Goal: Information Seeking & Learning: Check status

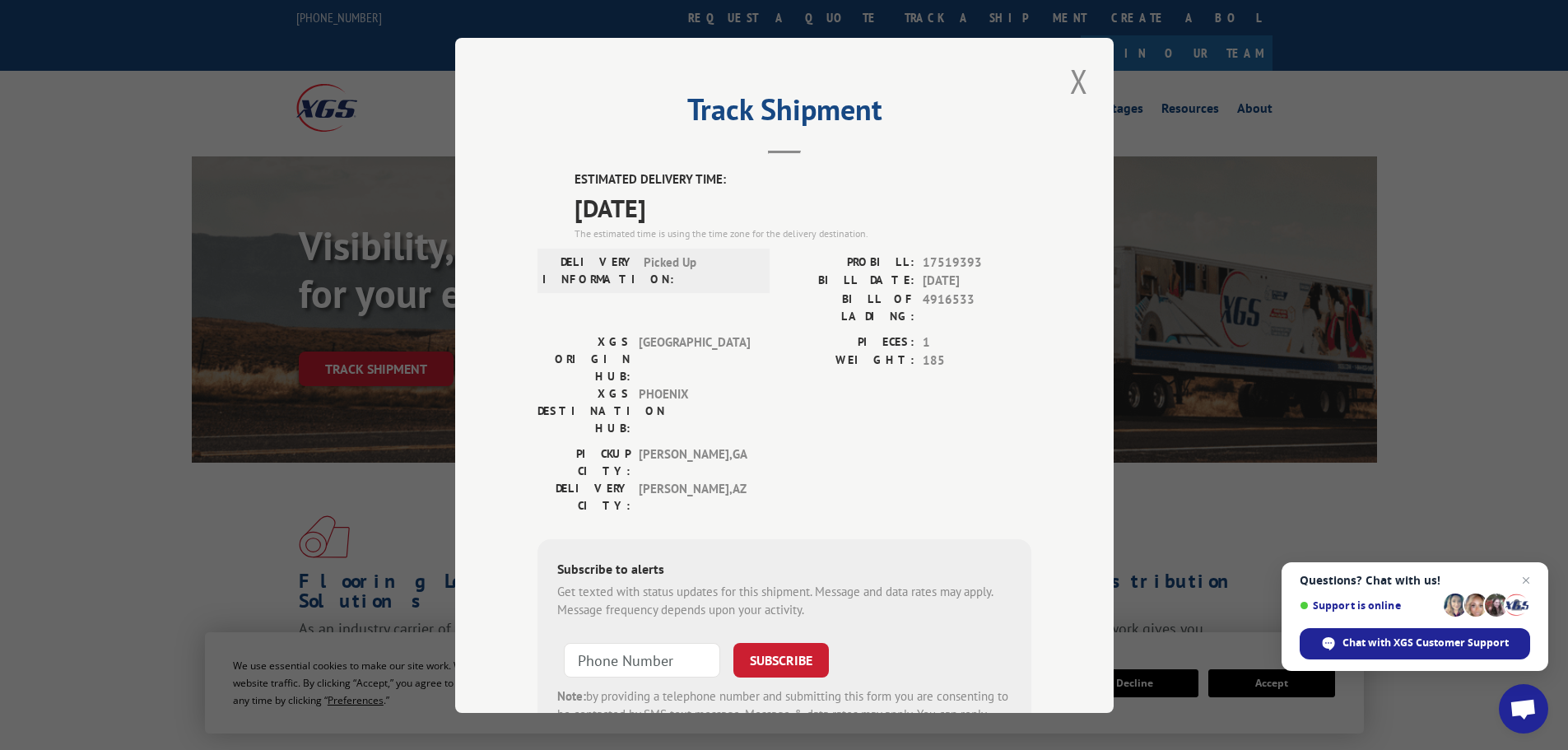
click at [1078, 85] on button "Close modal" at bounding box center [1079, 81] width 28 height 45
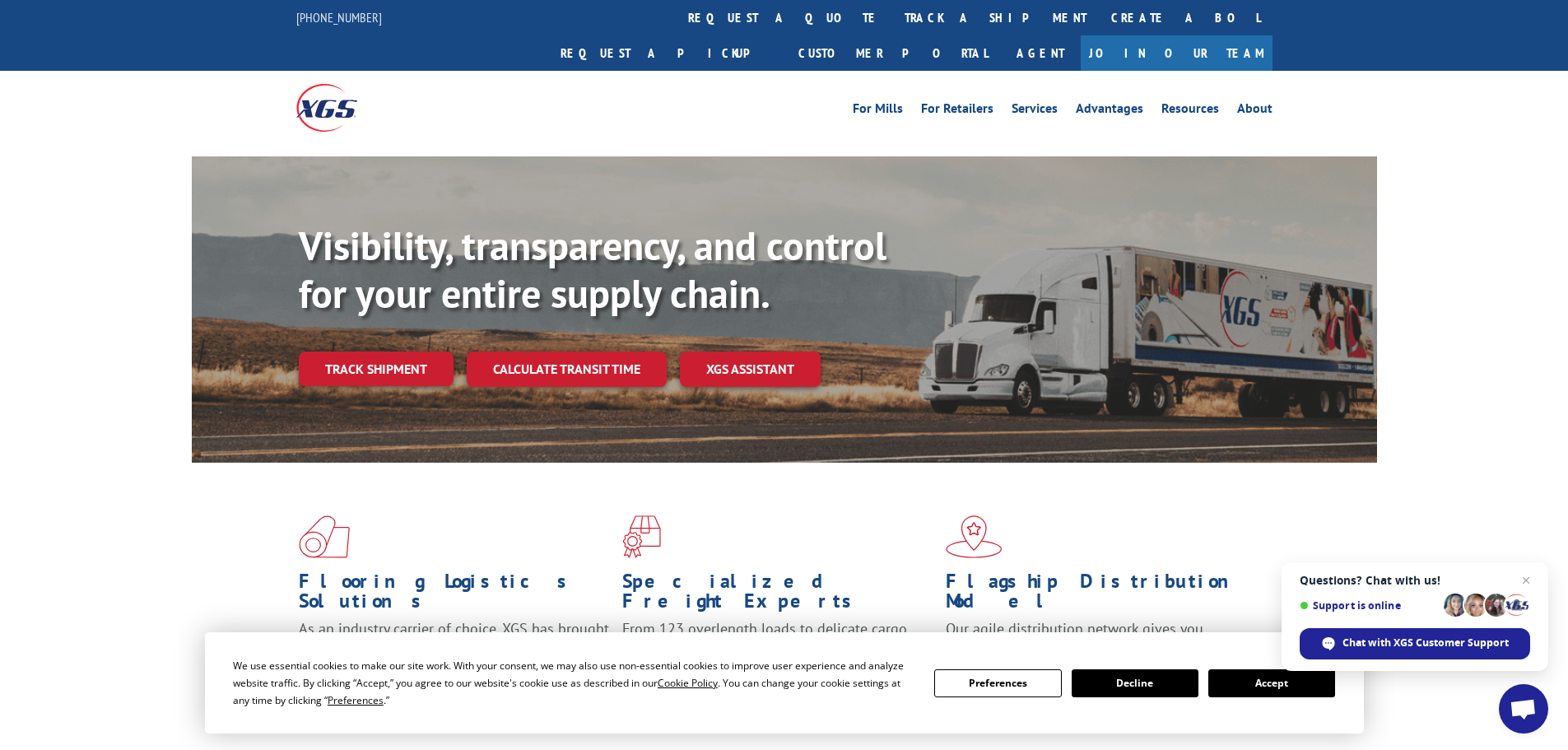
click at [892, 11] on link "track a shipment" at bounding box center [995, 18] width 207 height 36
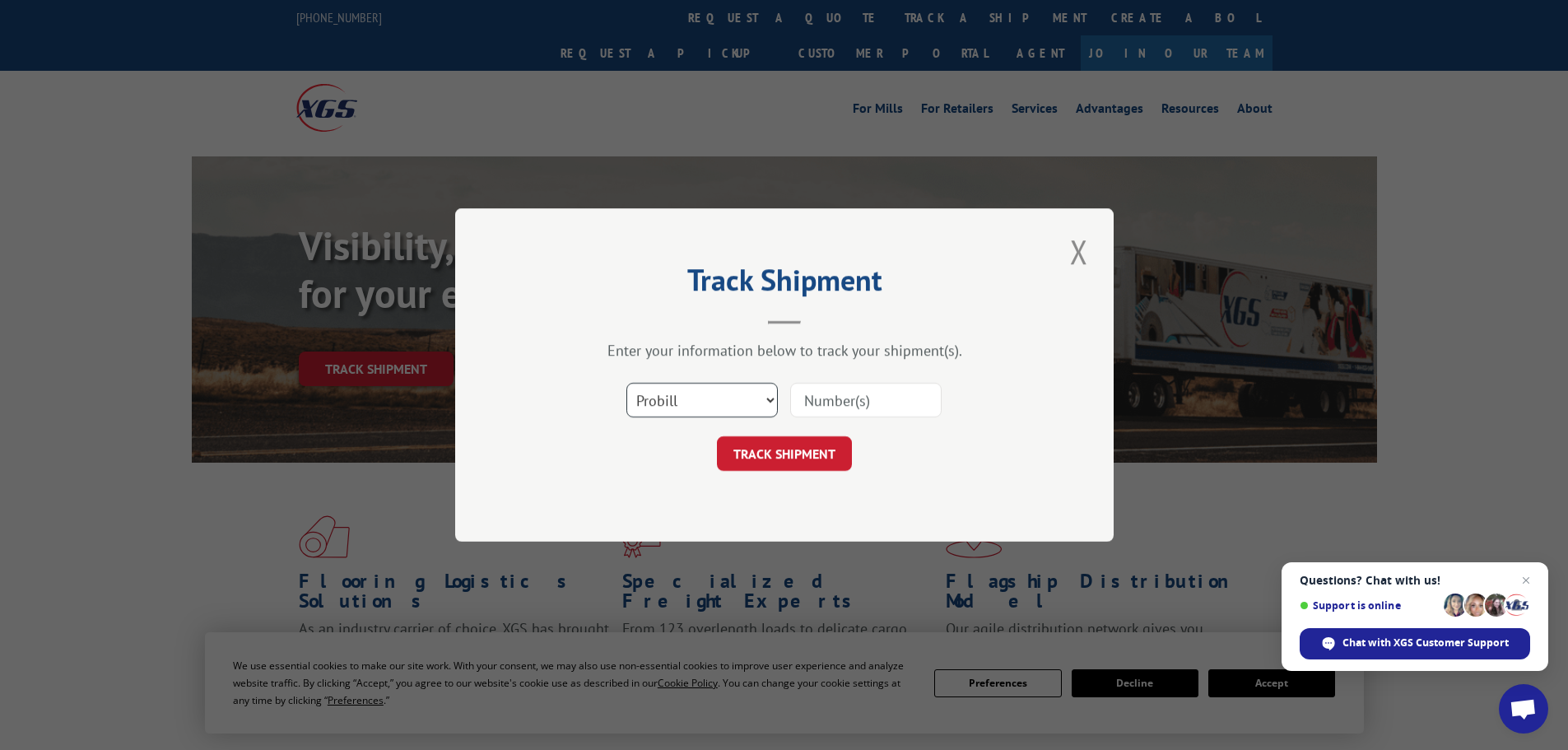
click at [680, 398] on select "Select category... Probill BOL PO" at bounding box center [702, 400] width 151 height 35
select select "po"
click at [626, 383] on select "Select category... Probill BOL PO" at bounding box center [702, 400] width 151 height 35
click at [905, 402] on input at bounding box center [865, 400] width 151 height 35
paste input "71535680"
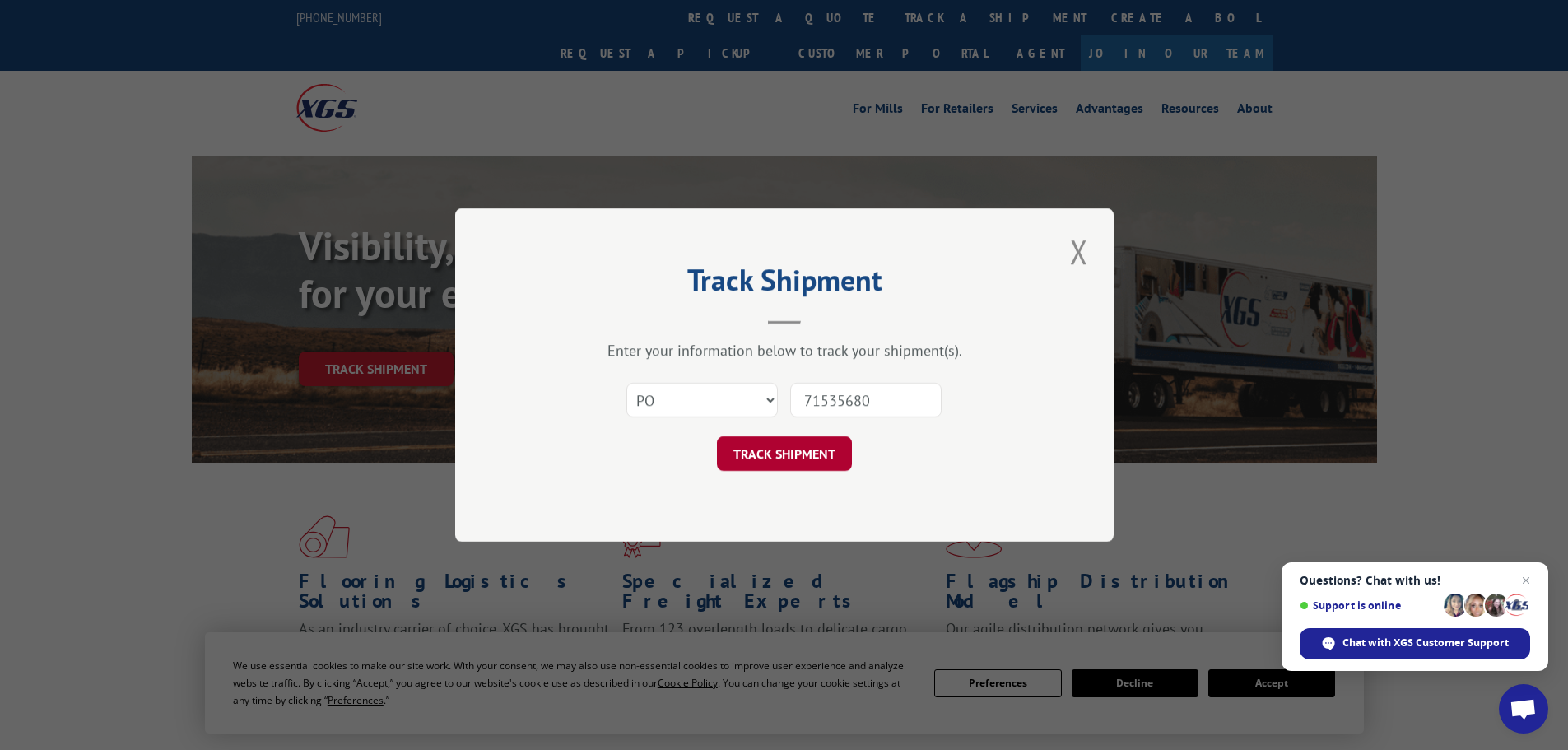
type input "71535680"
click at [758, 452] on button "TRACK SHIPMENT" at bounding box center [784, 453] width 135 height 35
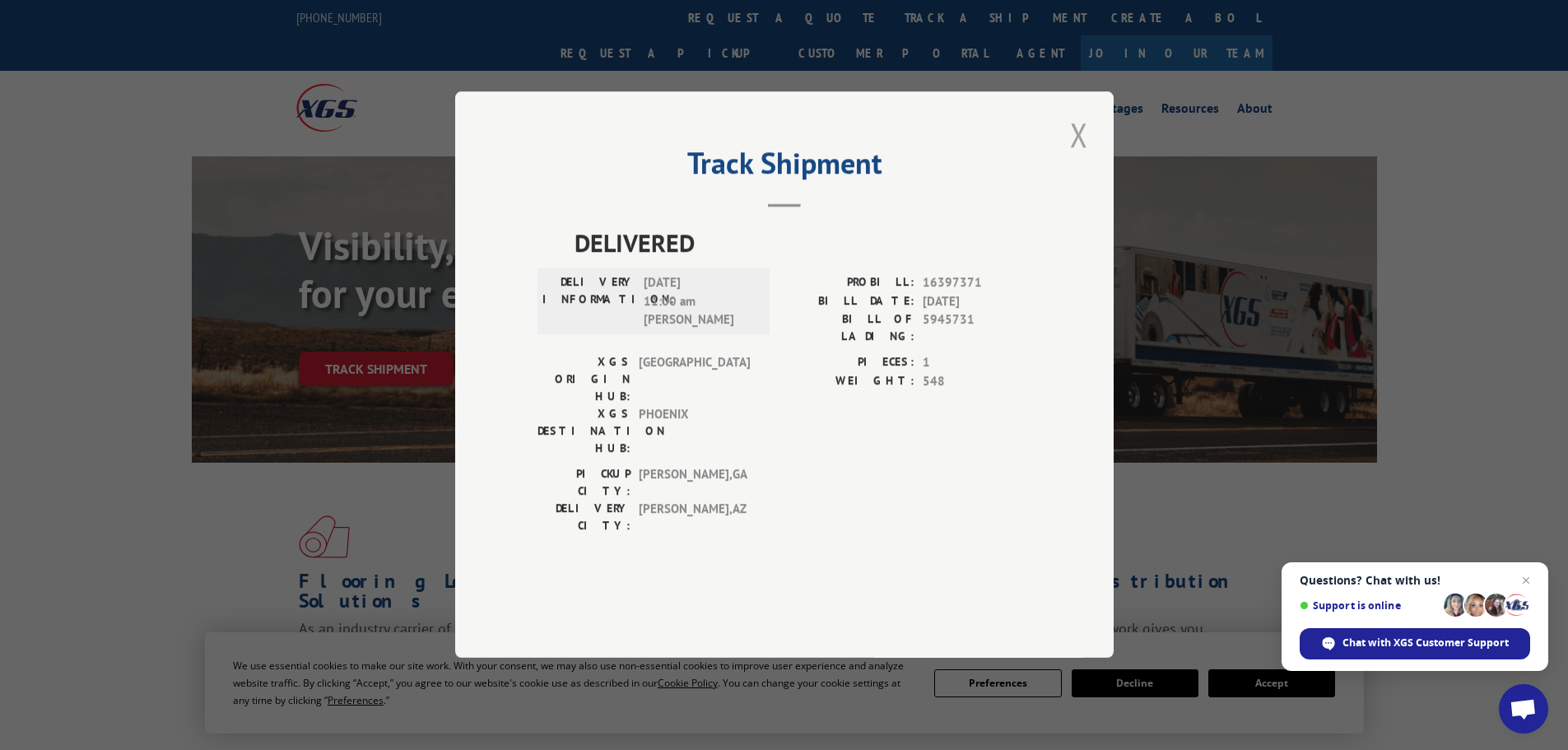
click at [1074, 158] on button "Close modal" at bounding box center [1079, 135] width 28 height 45
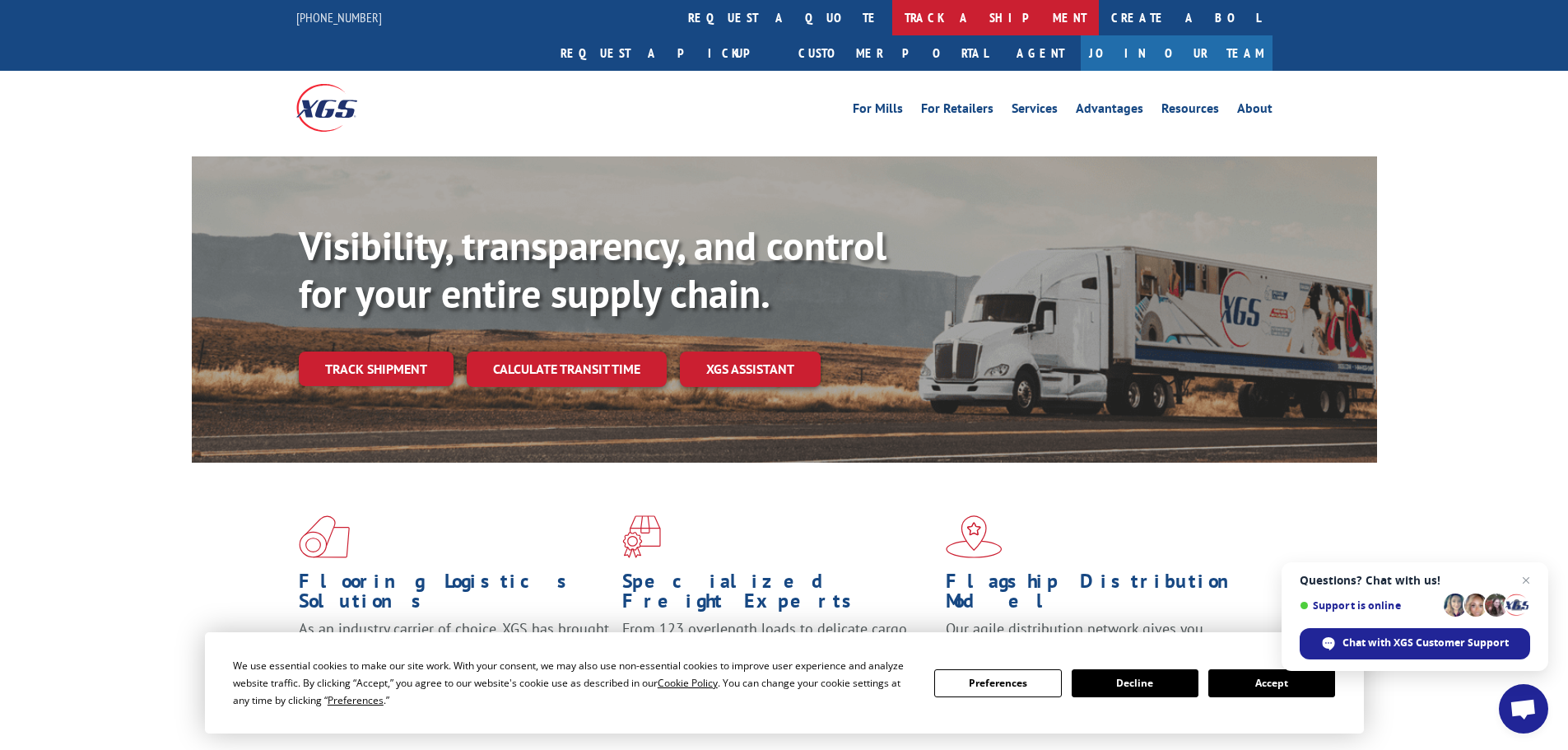
click at [892, 19] on link "track a shipment" at bounding box center [995, 18] width 207 height 36
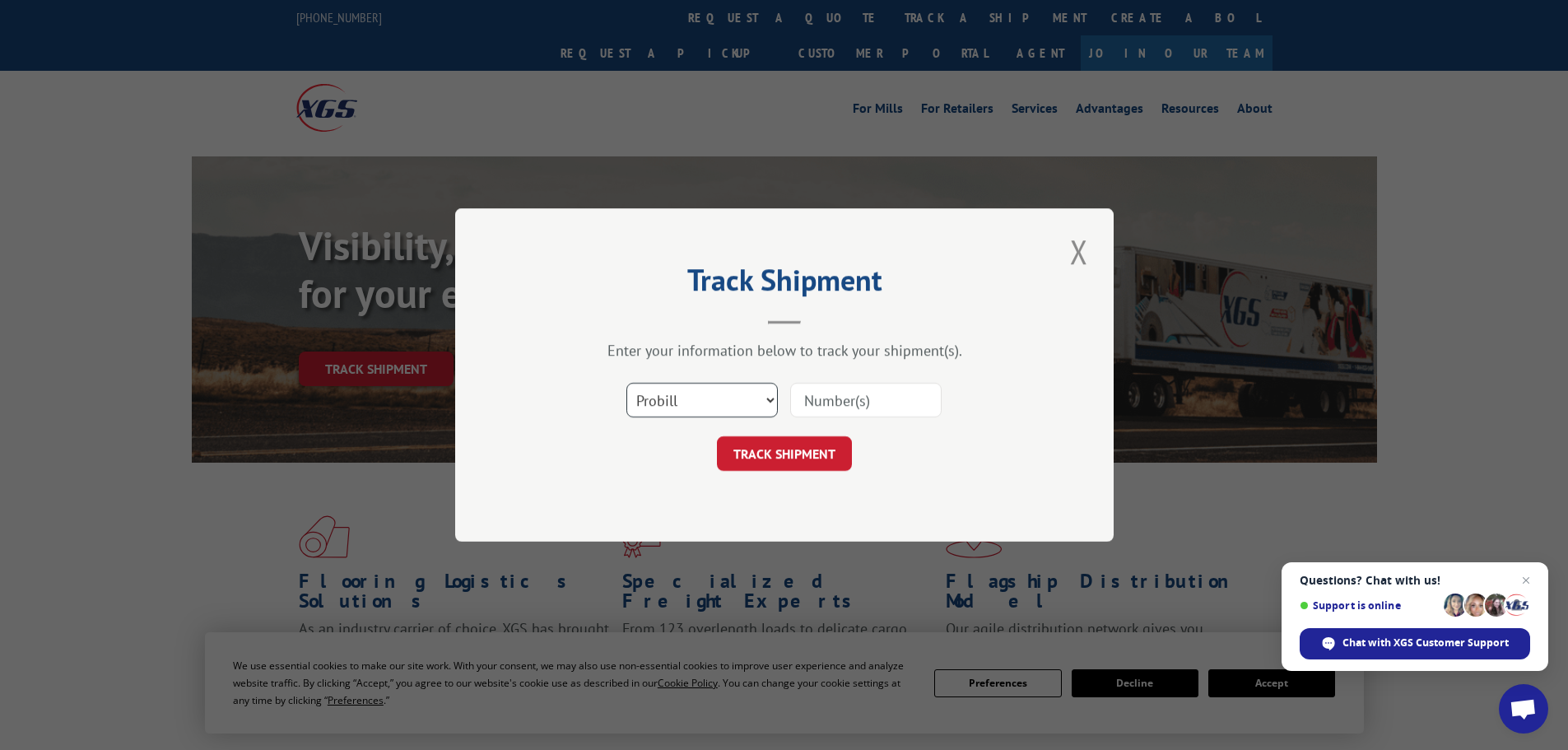
click at [686, 409] on select "Select category... Probill BOL PO" at bounding box center [702, 400] width 151 height 35
select select "po"
click at [626, 383] on select "Select category... Probill BOL PO" at bounding box center [702, 400] width 151 height 35
click at [838, 403] on input at bounding box center [865, 400] width 151 height 35
paste input "71535733"
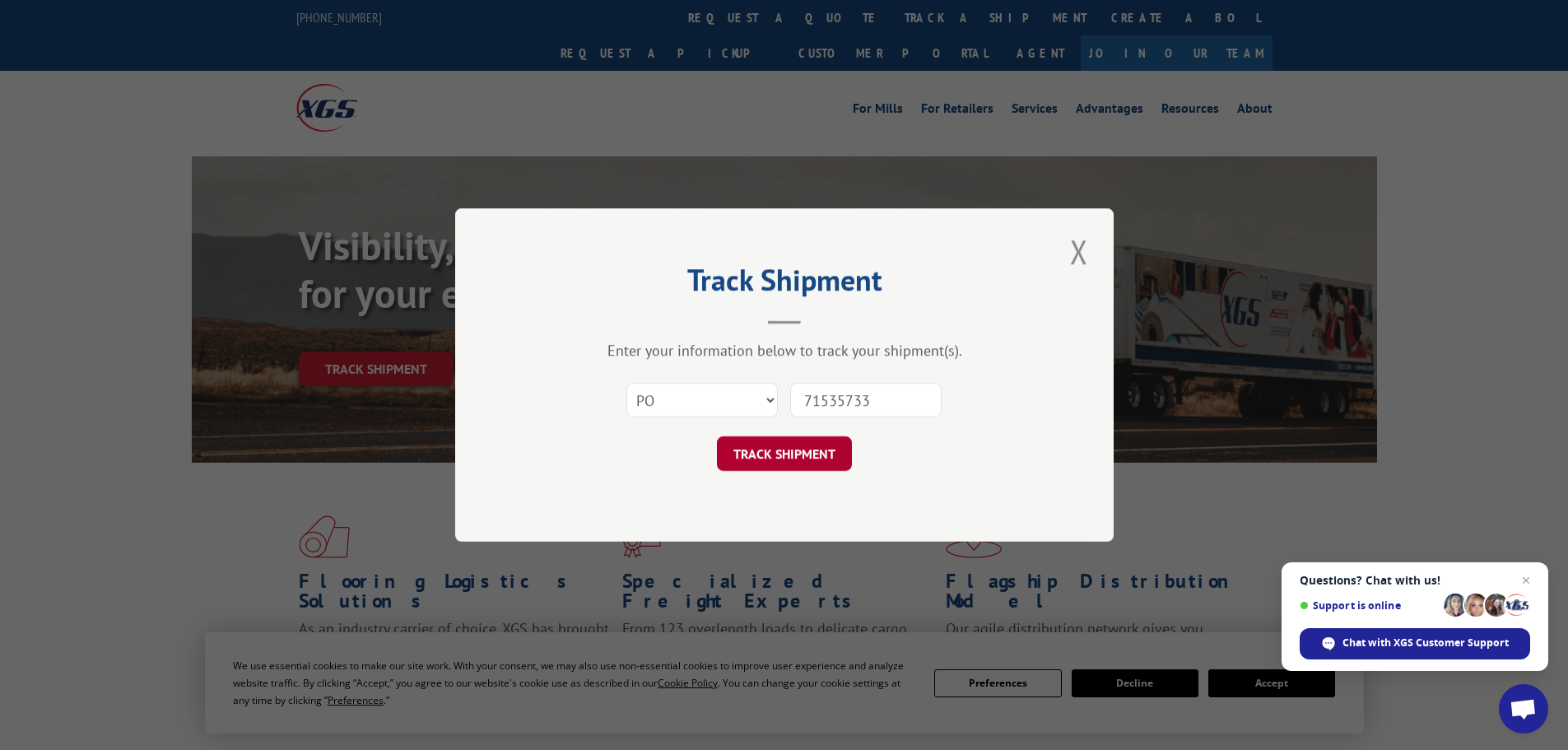
type input "71535733"
click at [744, 452] on button "TRACK SHIPMENT" at bounding box center [784, 453] width 135 height 35
